Goal: Task Accomplishment & Management: Complete application form

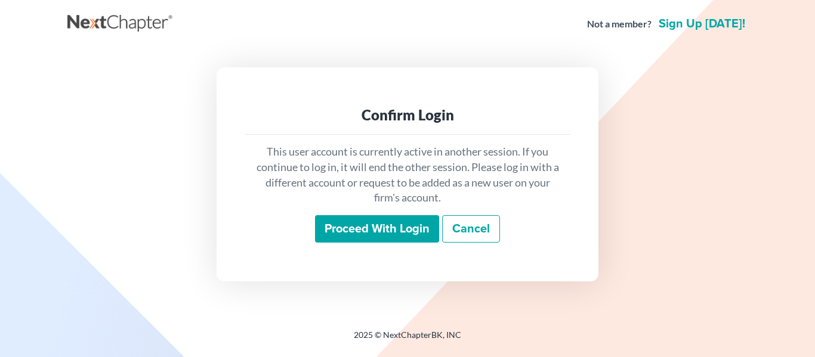
click at [356, 233] on input "Proceed with login" at bounding box center [377, 228] width 124 height 27
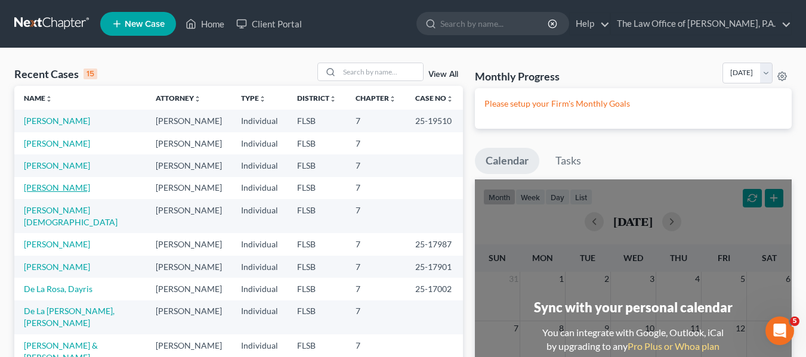
click at [54, 188] on link "Suarez, Diana" at bounding box center [57, 188] width 66 height 10
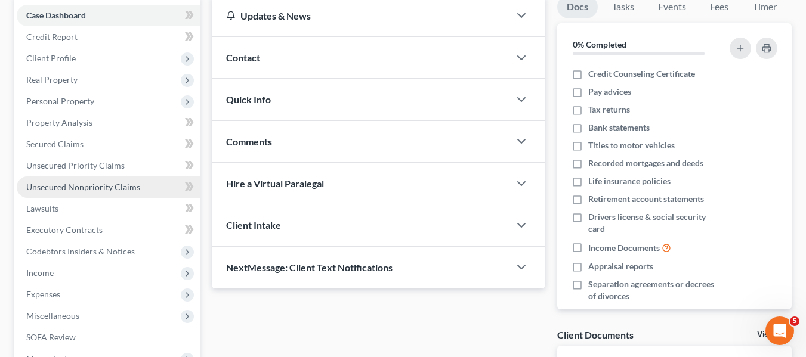
click at [120, 184] on span "Unsecured Nonpriority Claims" at bounding box center [83, 187] width 114 height 10
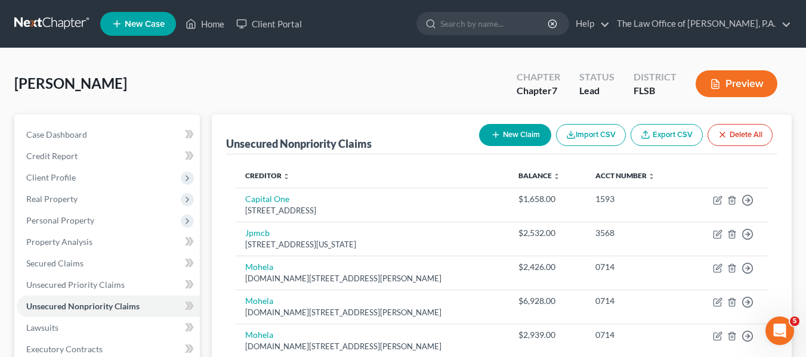
click at [512, 138] on button "New Claim" at bounding box center [515, 135] width 72 height 22
select select "0"
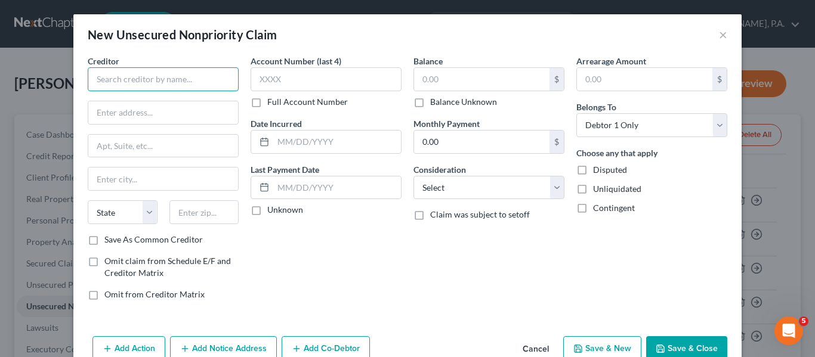
click at [219, 82] on input "text" at bounding box center [163, 79] width 151 height 24
type input "RECOVERI LLC"
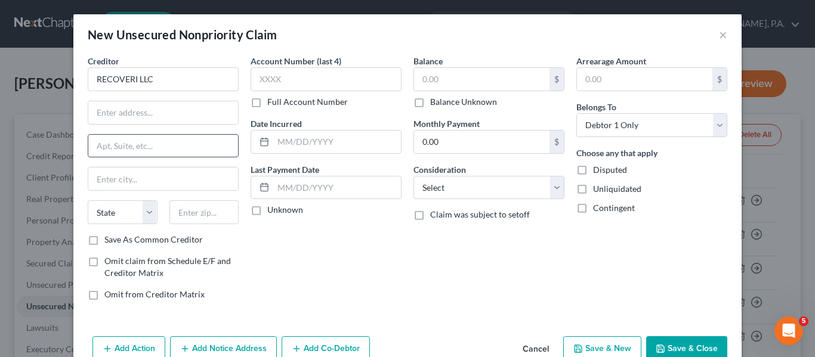
click at [147, 148] on input "text" at bounding box center [163, 146] width 150 height 23
type input "p"
type input "PO BOX 122216"
click at [209, 214] on input "text" at bounding box center [204, 212] width 70 height 24
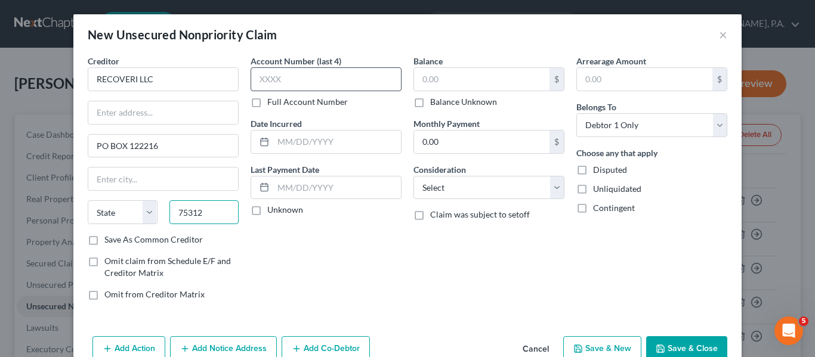
type input "75312"
click at [336, 84] on input "text" at bounding box center [326, 79] width 151 height 24
type input "Dallas"
select select "45"
type input "1173"
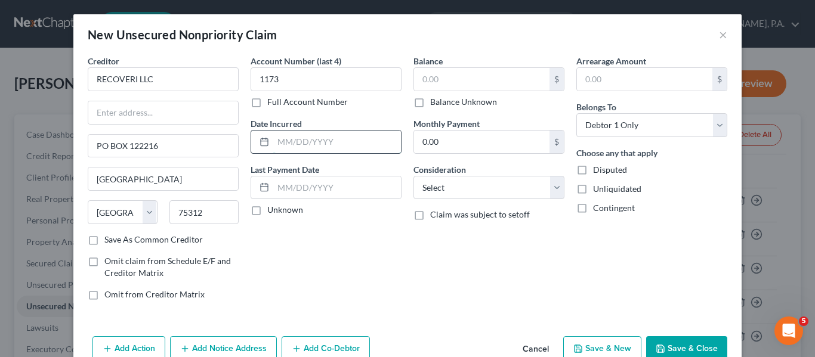
click at [289, 146] on input "text" at bounding box center [337, 142] width 128 height 23
type input "10/13/2024"
click at [508, 76] on input "text" at bounding box center [481, 79] width 135 height 23
type input "196.79"
click at [324, 143] on input "10/13/2024" at bounding box center [337, 142] width 128 height 23
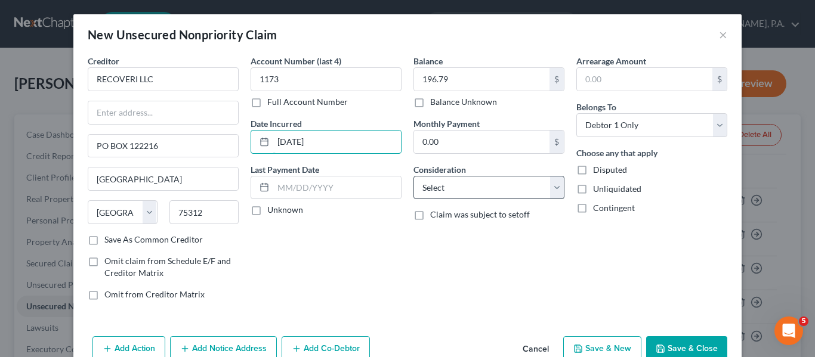
type input "10/13/2023"
click at [497, 180] on select "Select Cable / Satellite Services Collection Agency Credit Card Debt Debt Couns…" at bounding box center [488, 188] width 151 height 24
select select "1"
click at [413, 176] on select "Select Cable / Satellite Services Collection Agency Credit Card Debt Debt Couns…" at bounding box center [488, 188] width 151 height 24
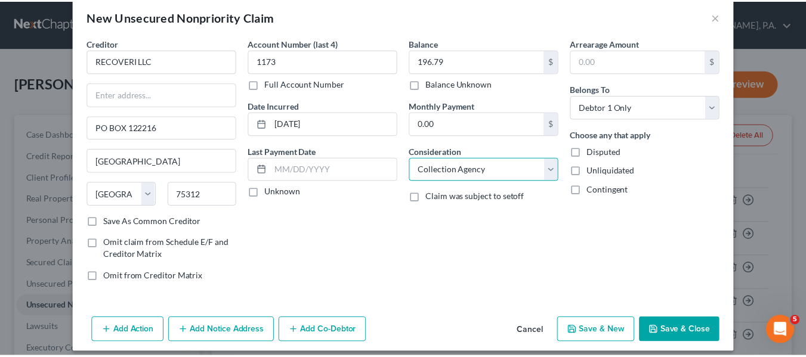
scroll to position [28, 0]
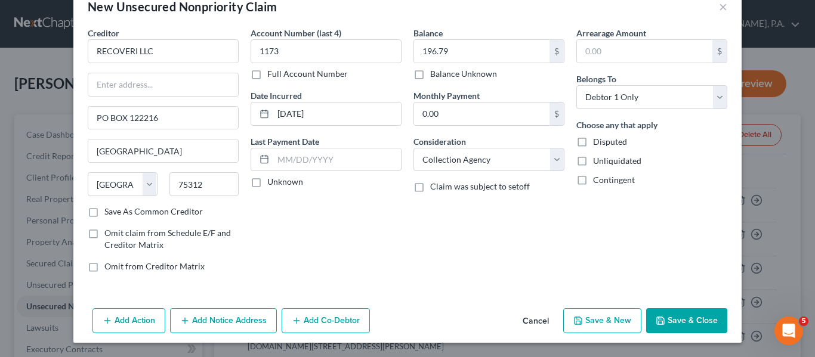
click at [670, 316] on button "Save & Close" at bounding box center [686, 320] width 81 height 25
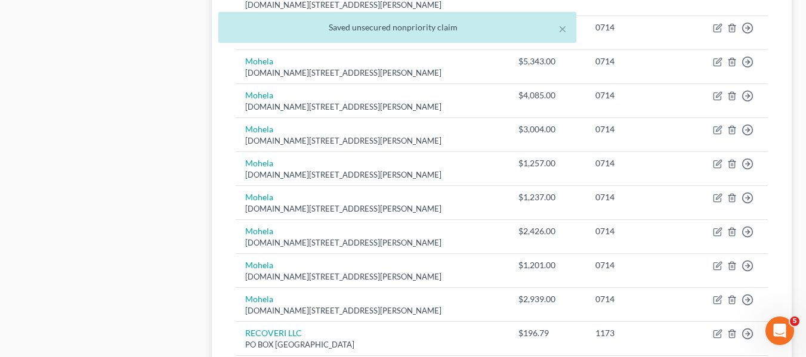
scroll to position [843, 0]
